Goal: Information Seeking & Learning: Compare options

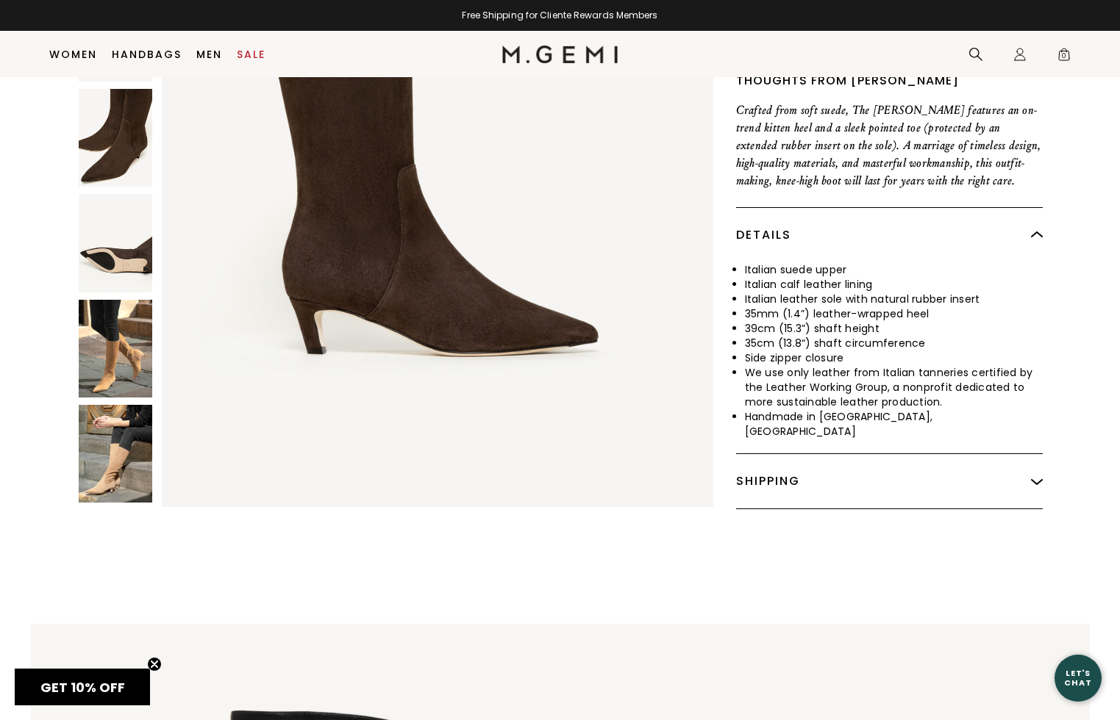
scroll to position [537, 0]
click at [748, 454] on div "Shipping" at bounding box center [889, 481] width 307 height 54
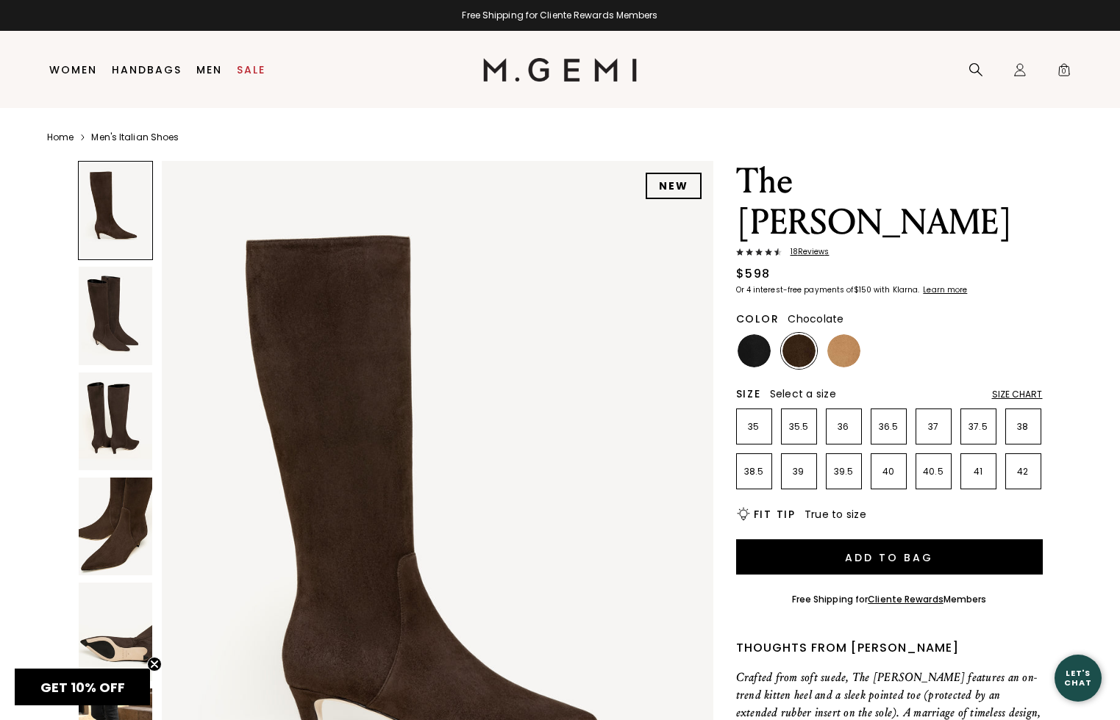
scroll to position [0, 0]
click at [815, 248] on span "18 Review s" at bounding box center [805, 252] width 48 height 9
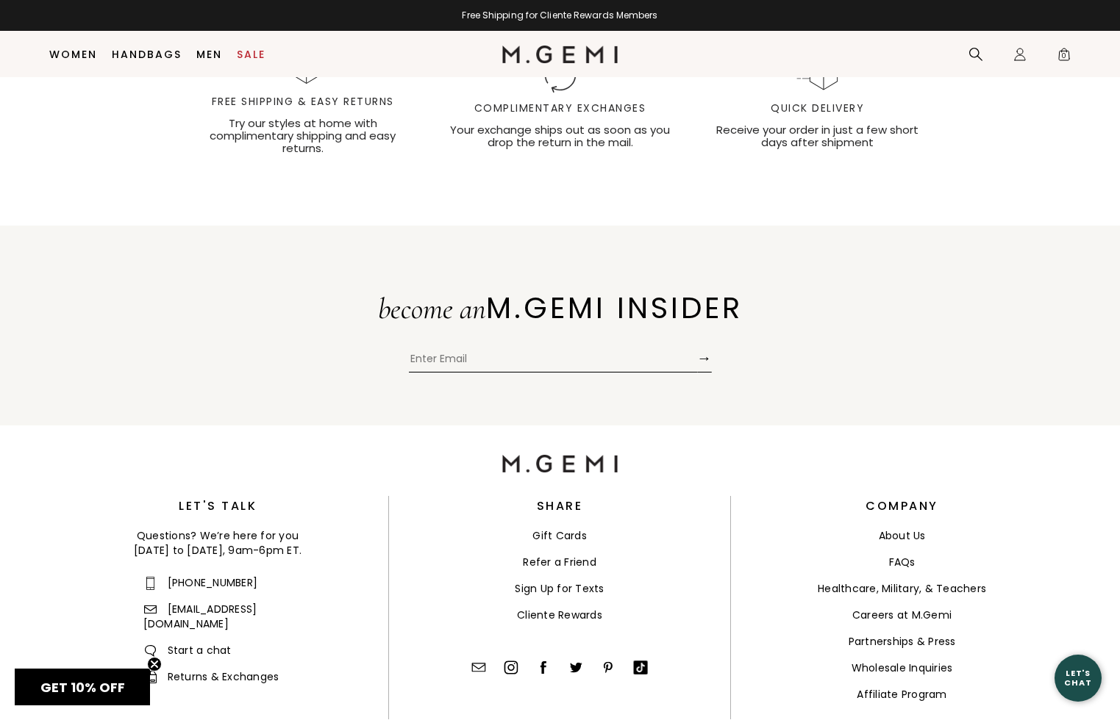
scroll to position [4818, 0]
click at [198, 668] on link "Returns & Exchanges" at bounding box center [211, 675] width 136 height 15
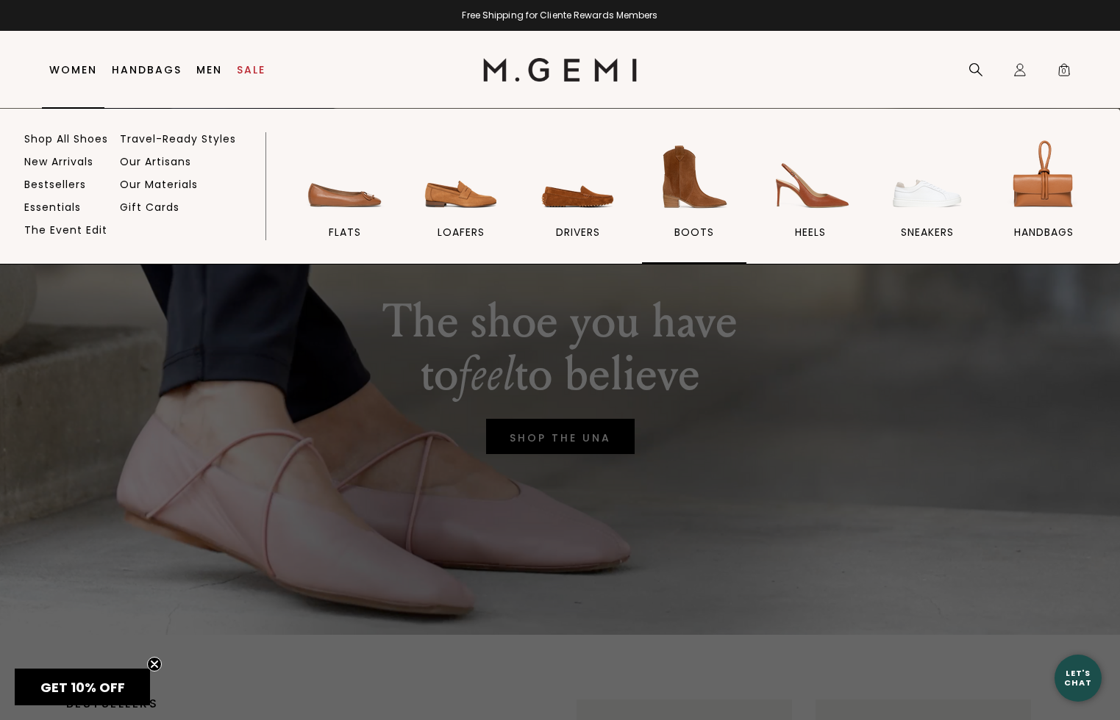
click at [693, 229] on span "BOOTS" at bounding box center [694, 232] width 40 height 13
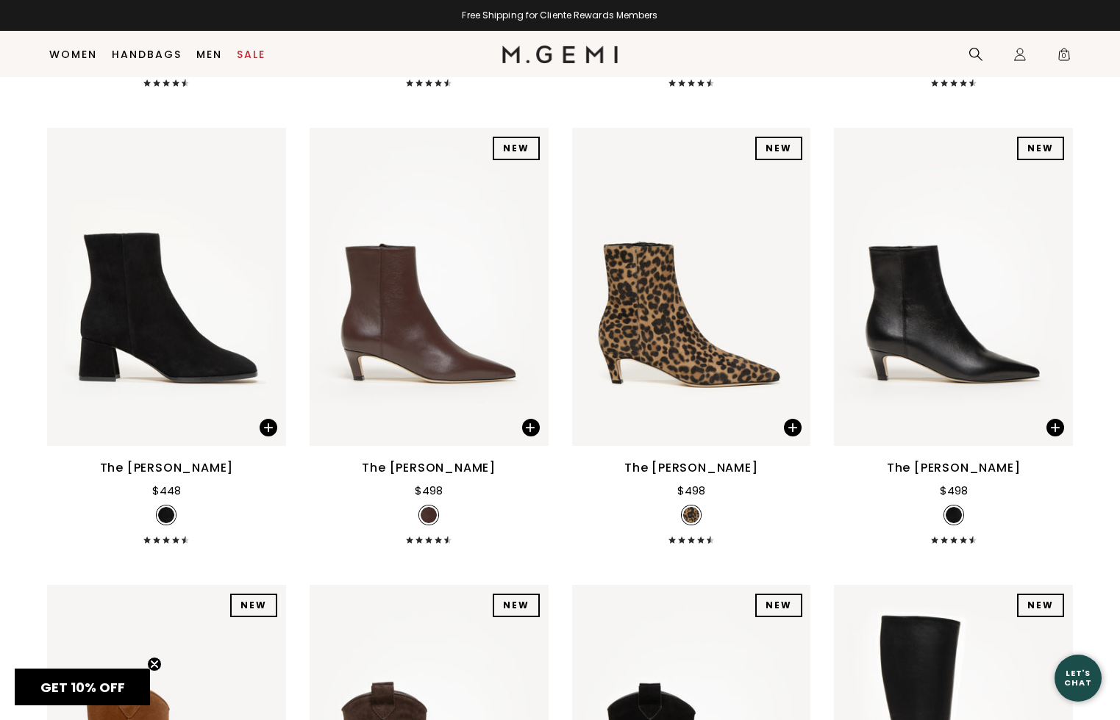
scroll to position [1062, 0]
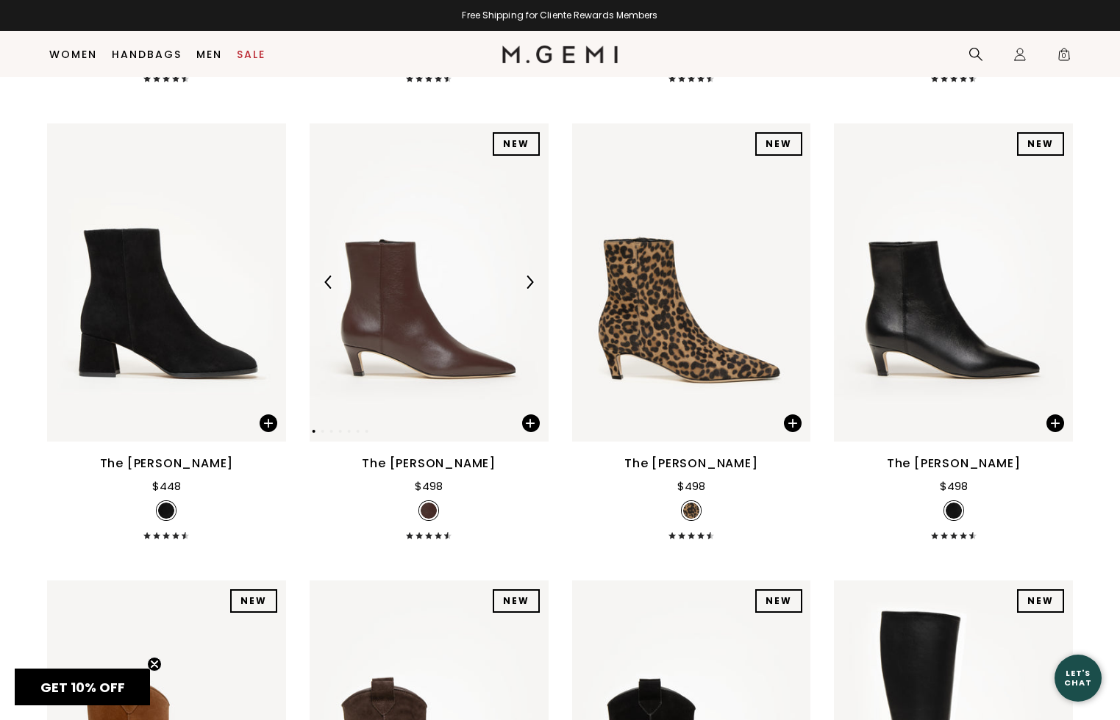
click at [439, 377] on img at bounding box center [428, 283] width 239 height 318
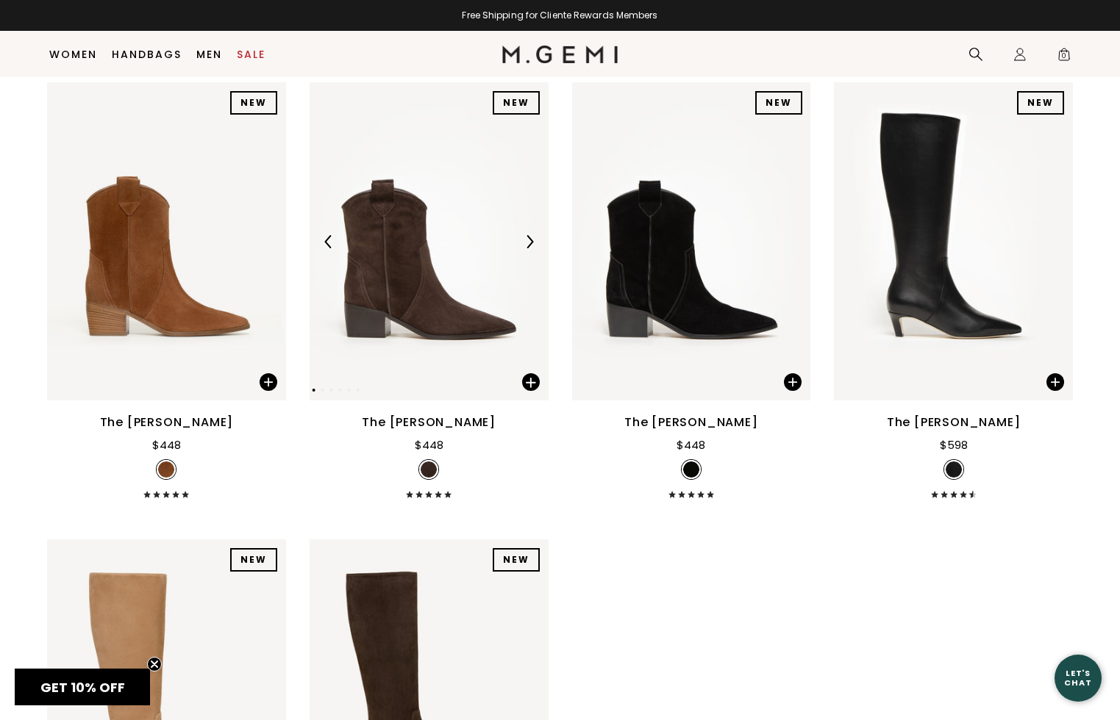
scroll to position [1570, 0]
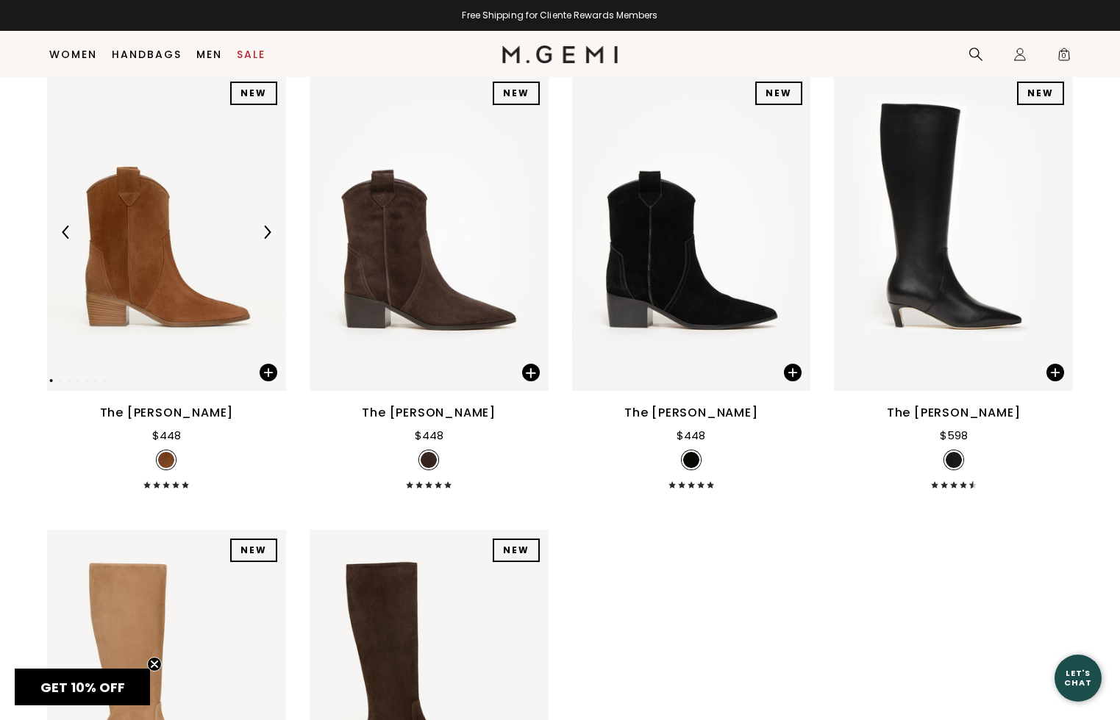
click at [143, 320] on img at bounding box center [166, 232] width 239 height 318
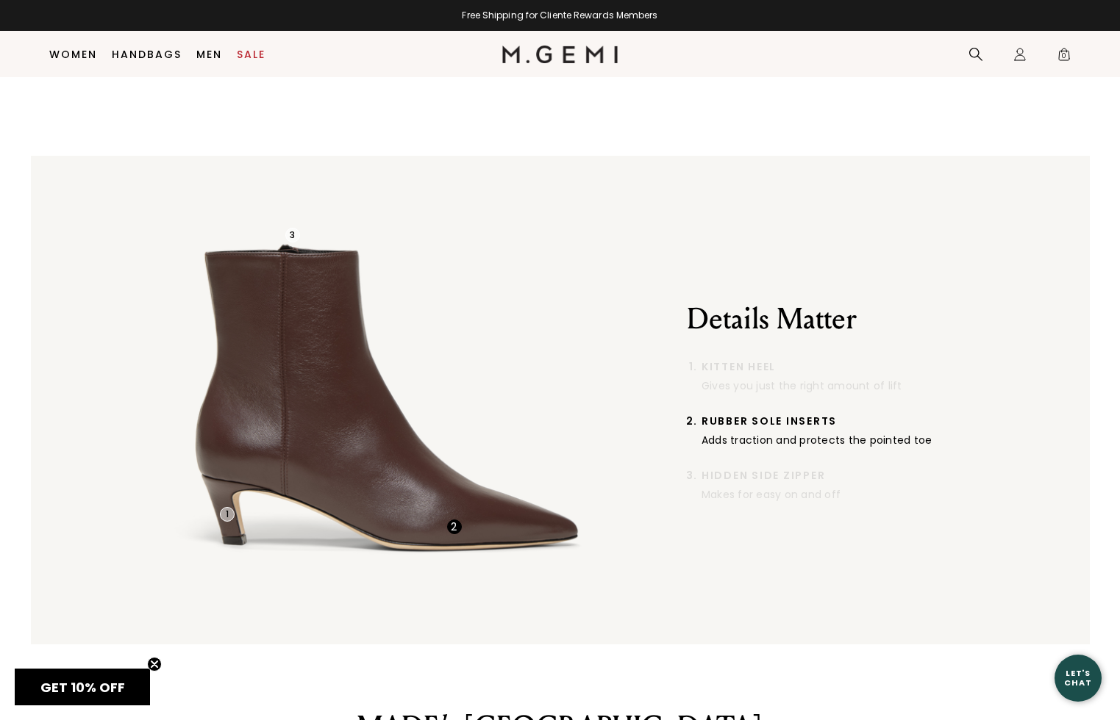
scroll to position [1012, 0]
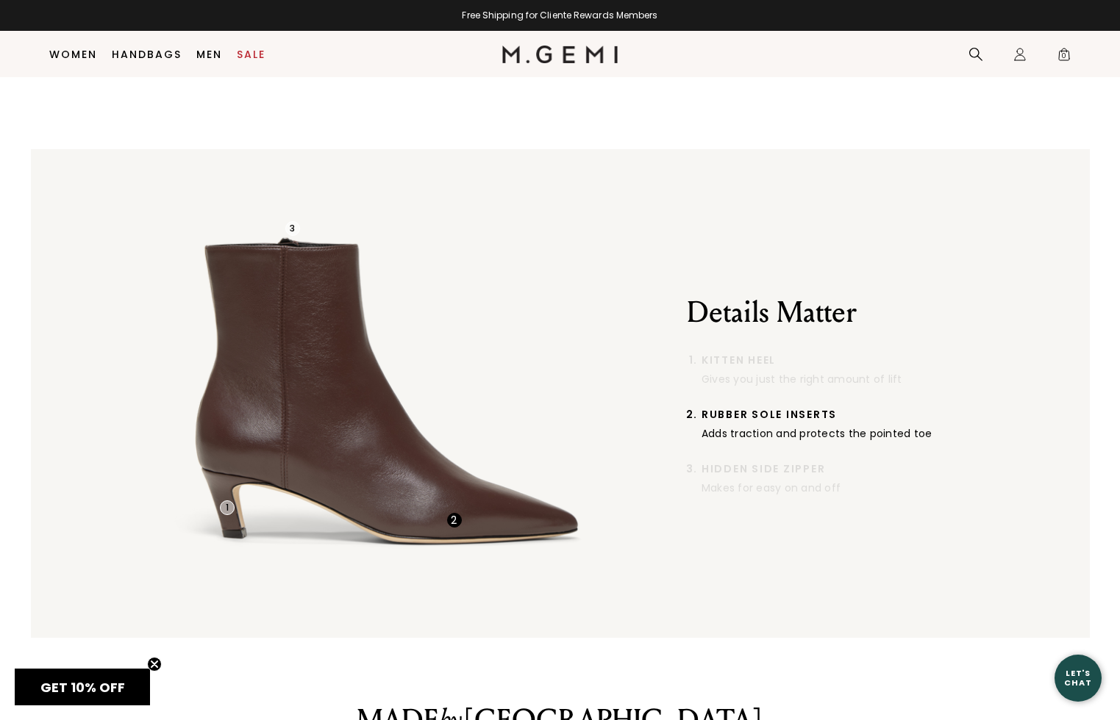
click at [715, 409] on span "Rubber Sole Inserts" at bounding box center [841, 415] width 281 height 12
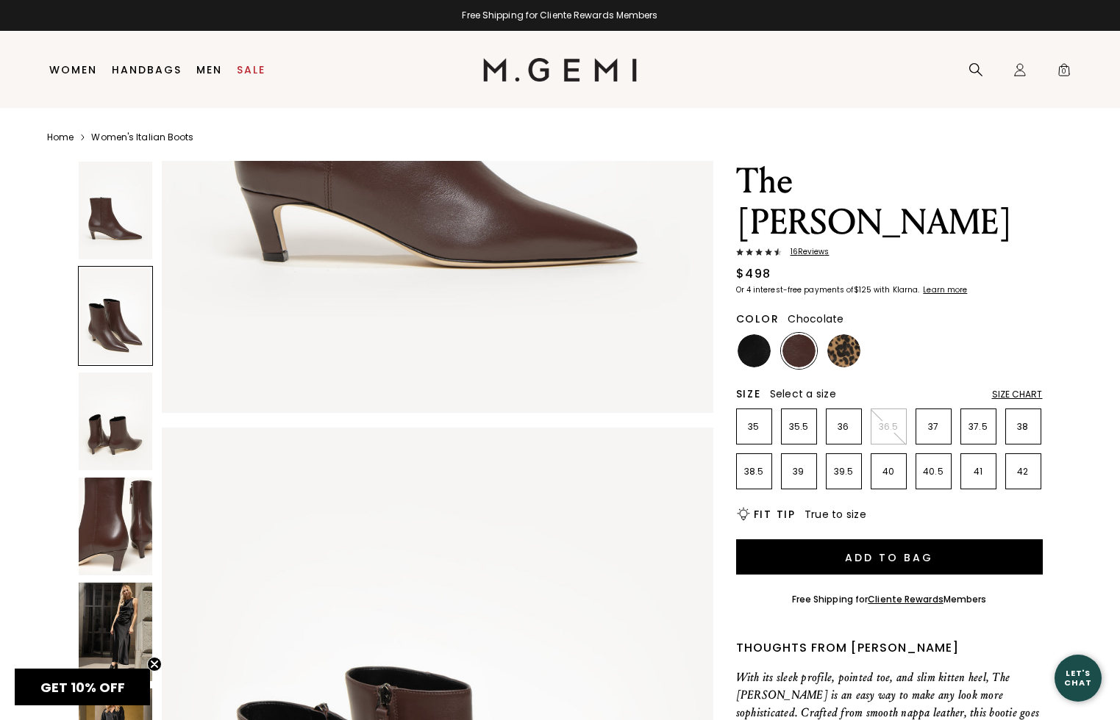
scroll to position [0, 0]
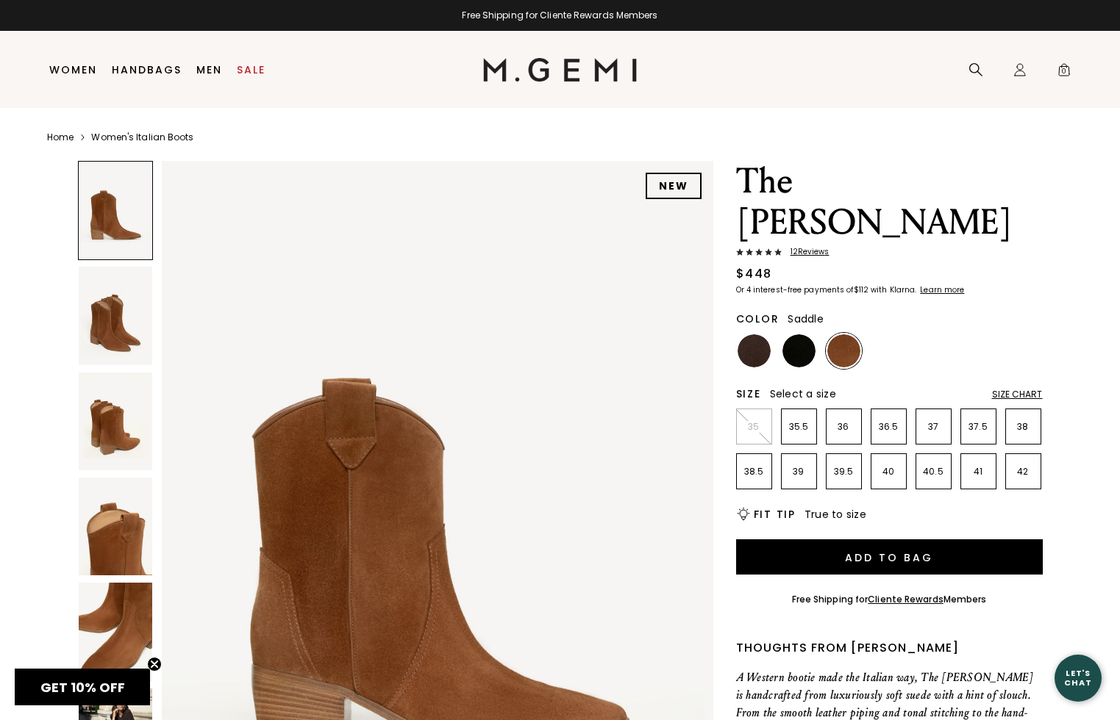
click at [128, 445] on img at bounding box center [116, 422] width 74 height 98
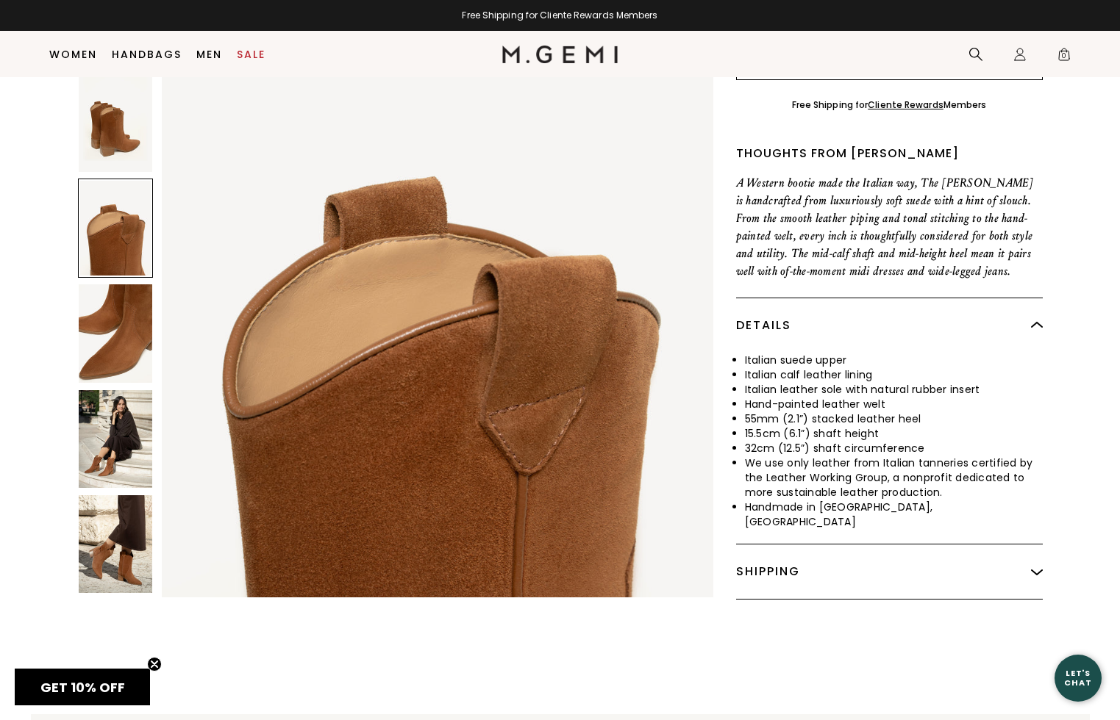
scroll to position [473, 0]
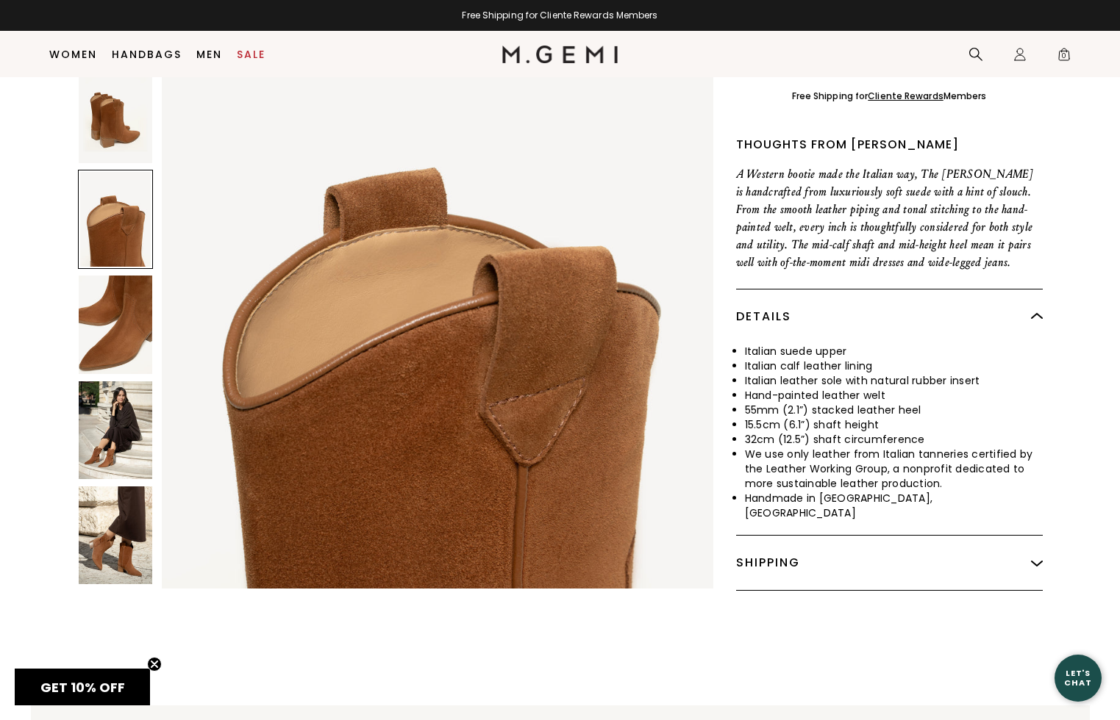
click at [114, 498] on img at bounding box center [116, 536] width 74 height 98
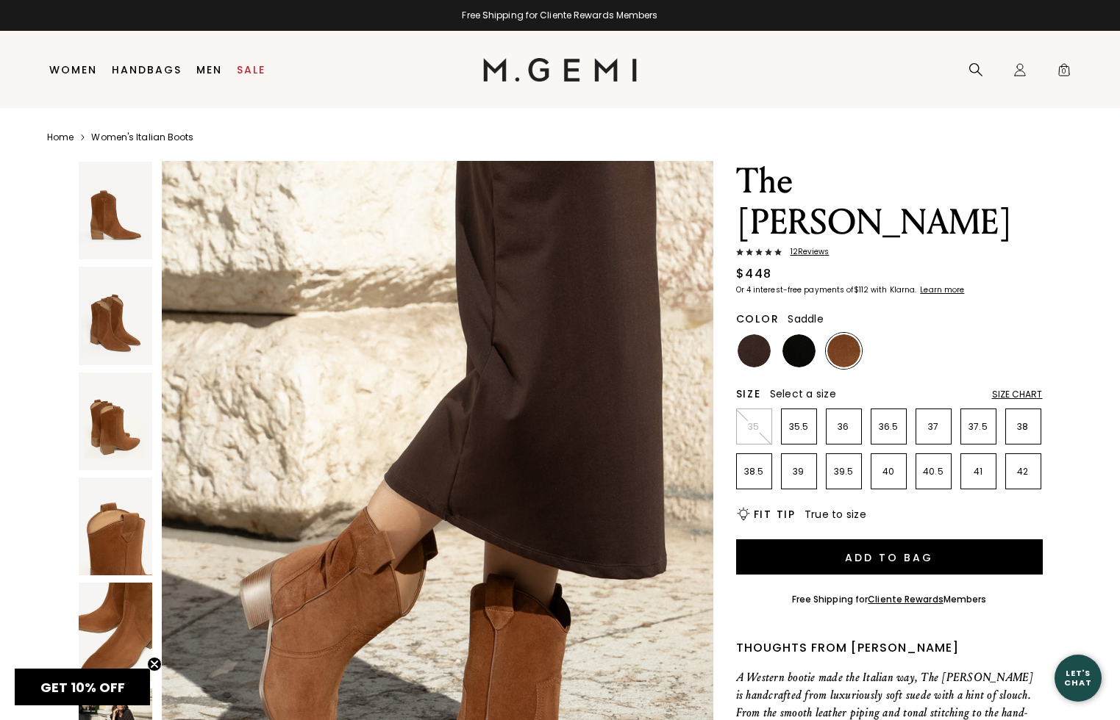
scroll to position [0, 0]
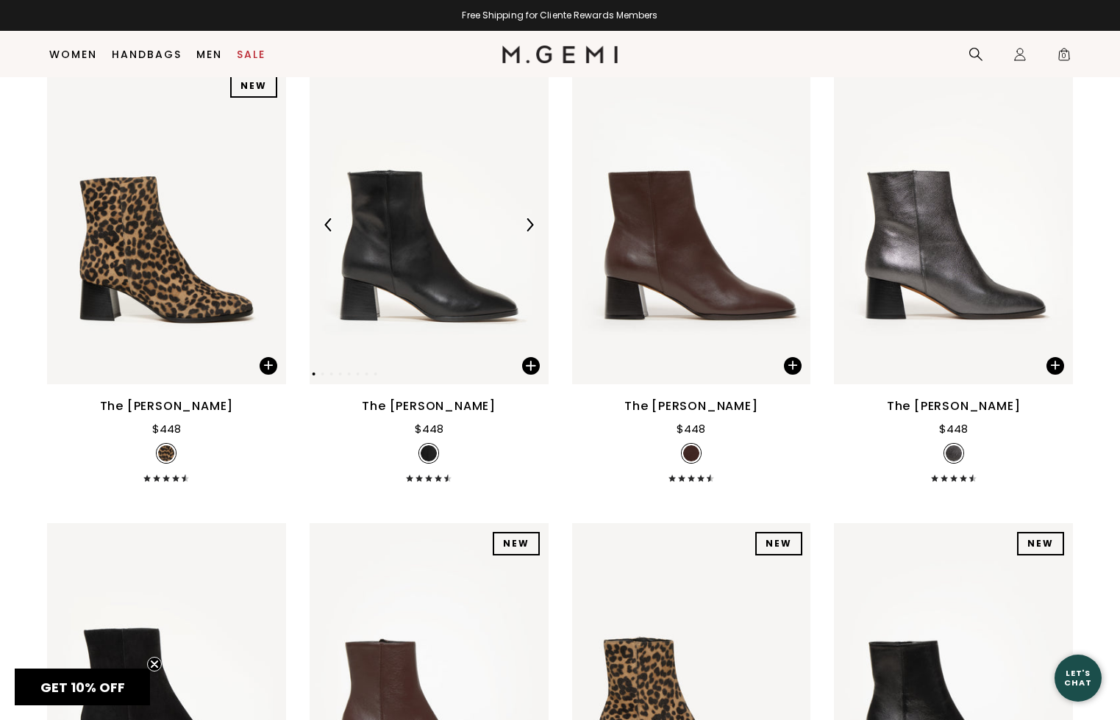
scroll to position [659, 0]
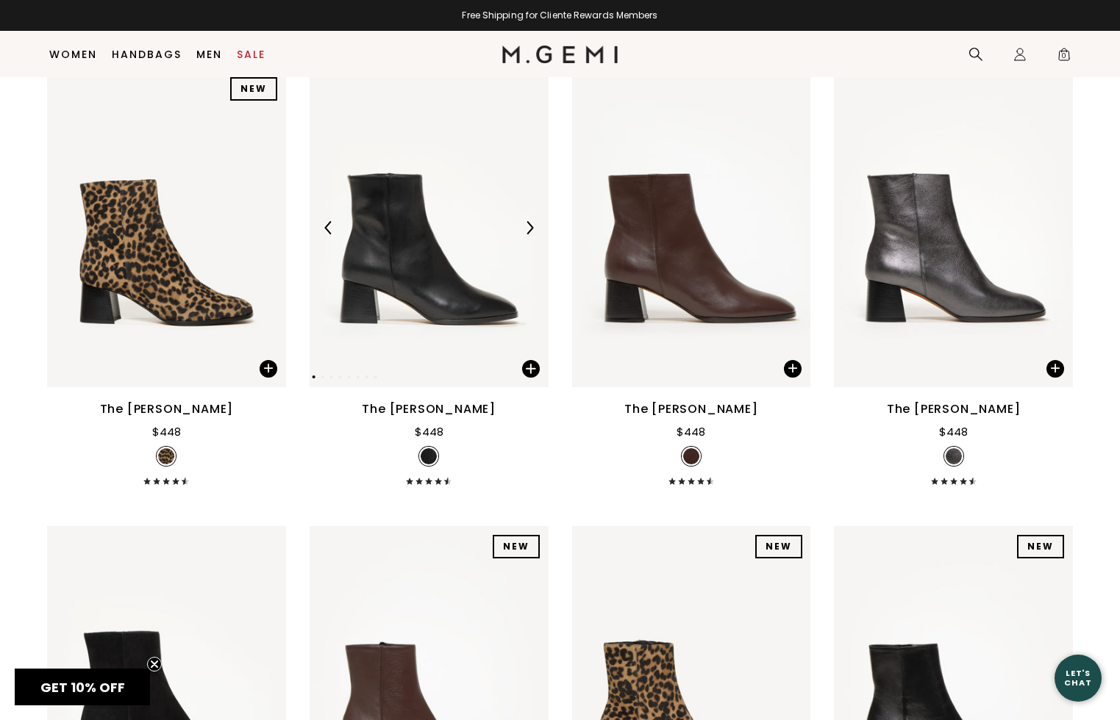
click at [412, 301] on img at bounding box center [428, 227] width 239 height 318
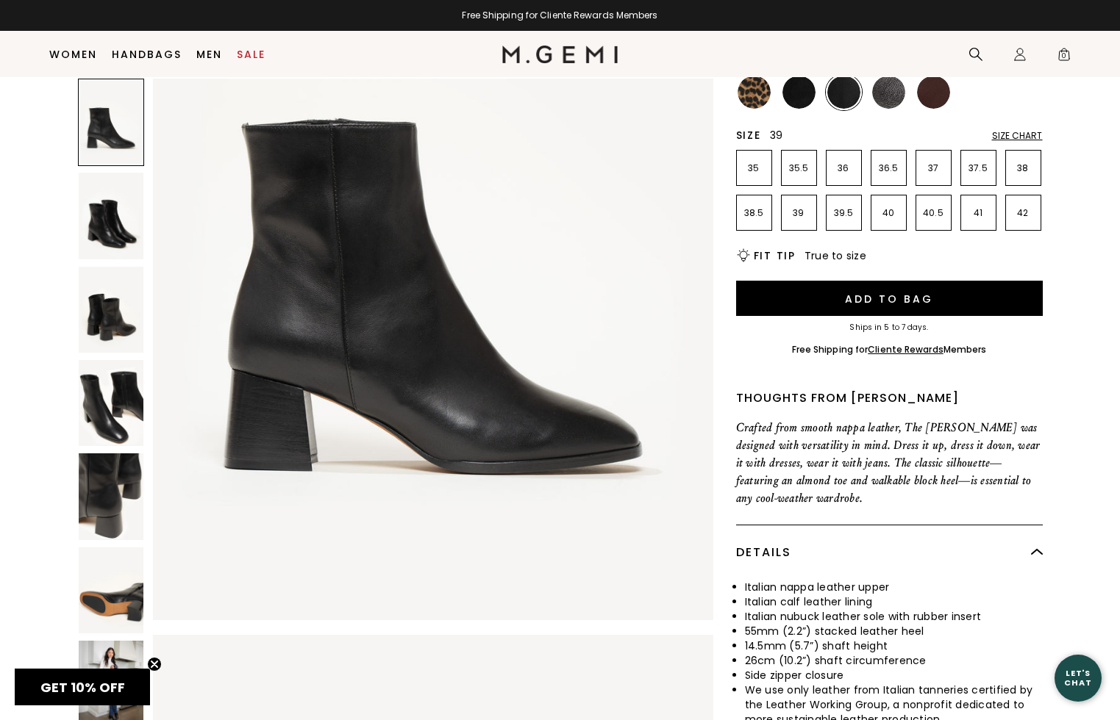
scroll to position [229, 0]
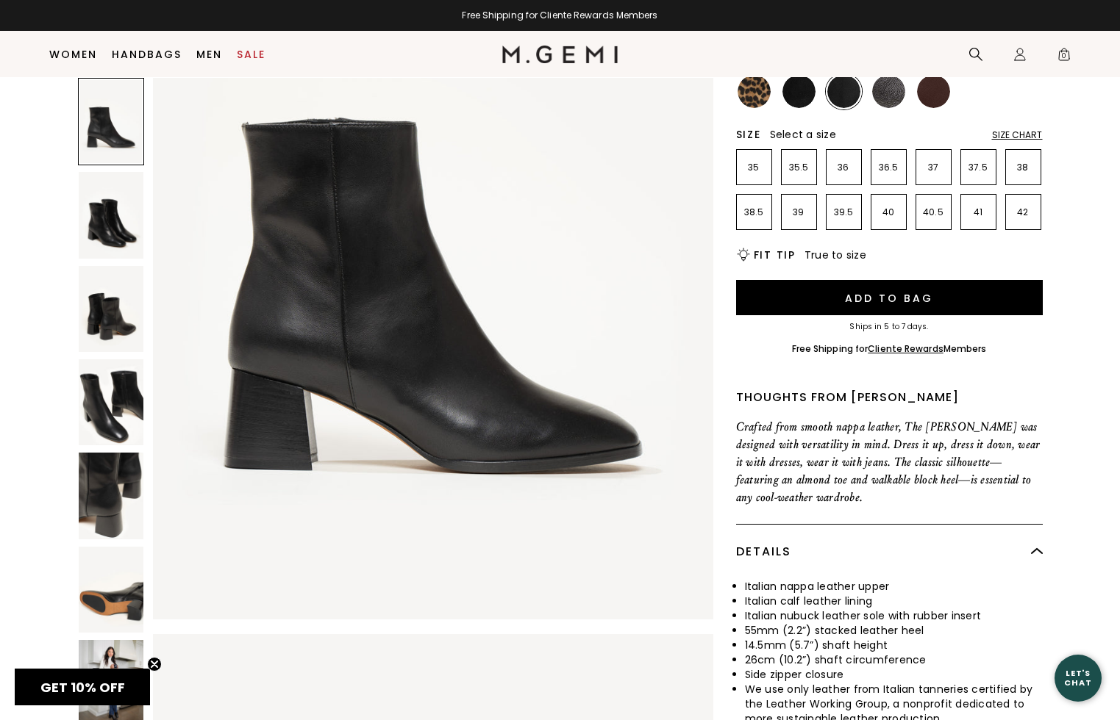
click at [107, 359] on img at bounding box center [111, 402] width 65 height 86
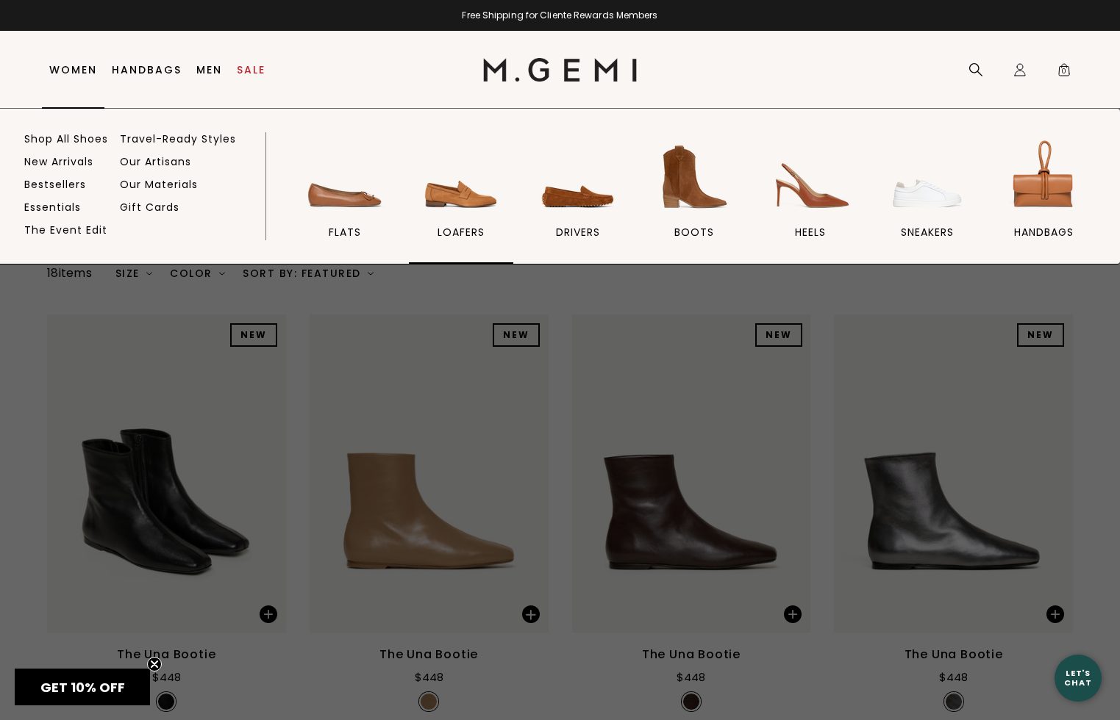
click at [465, 227] on span "loafers" at bounding box center [460, 232] width 47 height 13
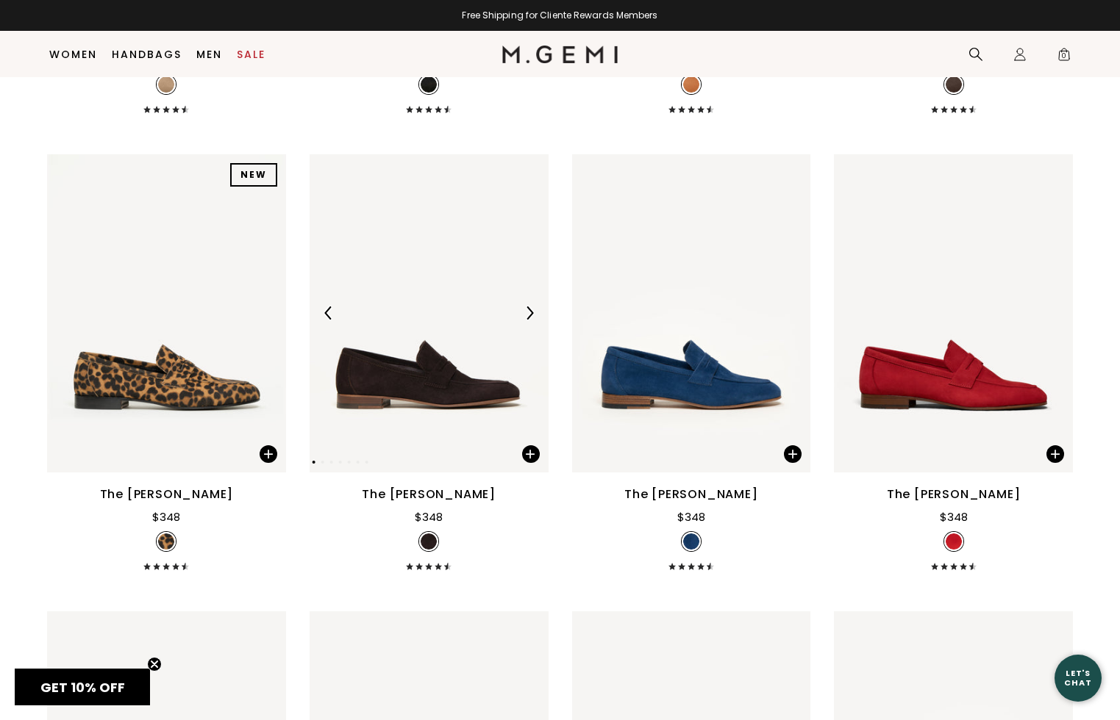
scroll to position [1120, 0]
